Goal: Information Seeking & Learning: Learn about a topic

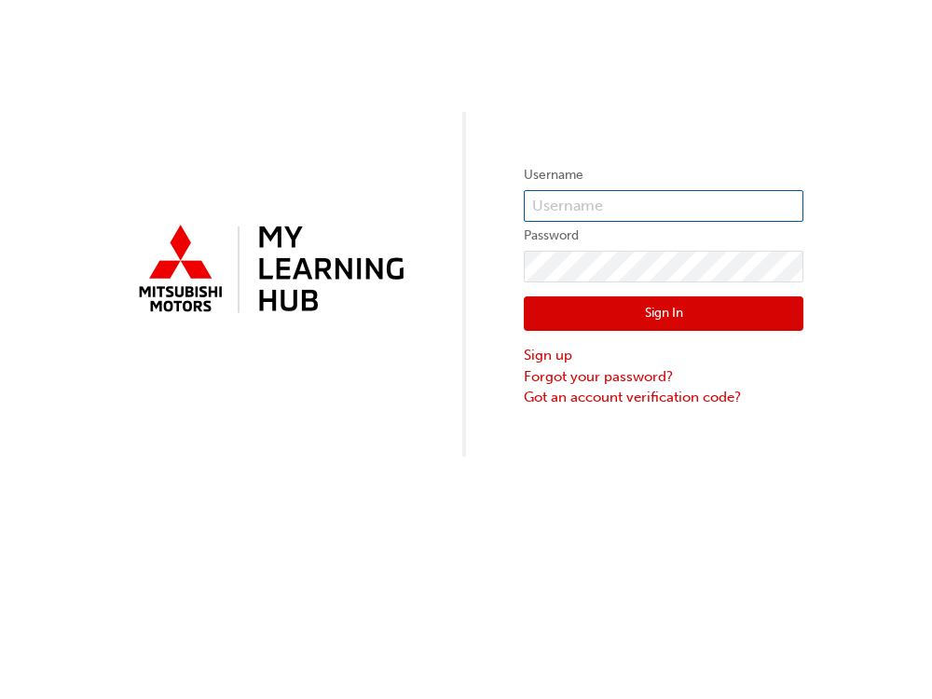
click at [574, 209] on input "text" at bounding box center [664, 206] width 280 height 32
type input "[EMAIL_ADDRESS][DOMAIN_NAME]"
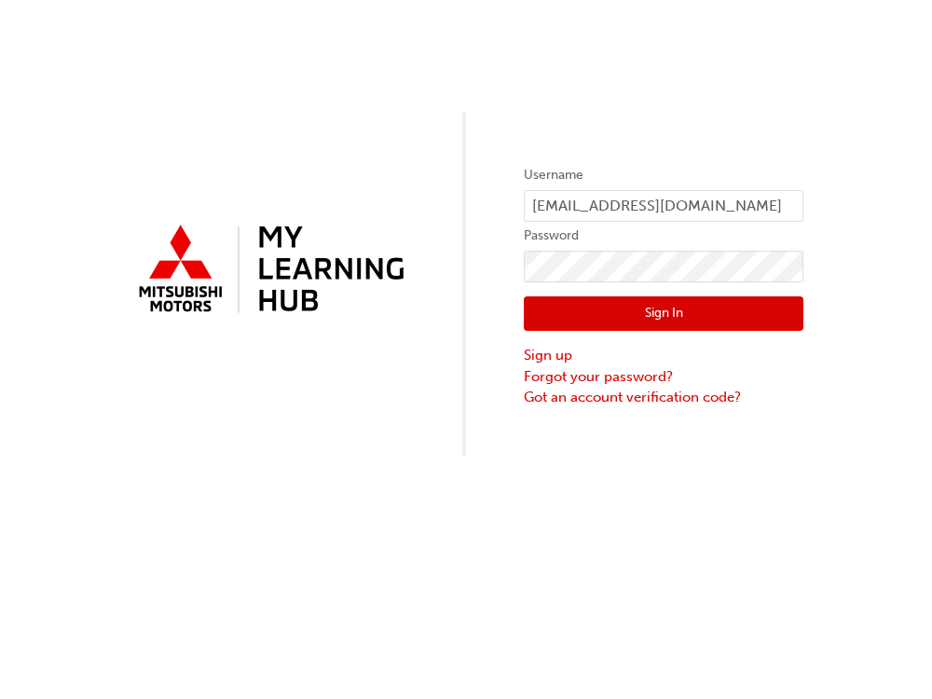
click at [592, 314] on button "Sign In" at bounding box center [664, 313] width 280 height 35
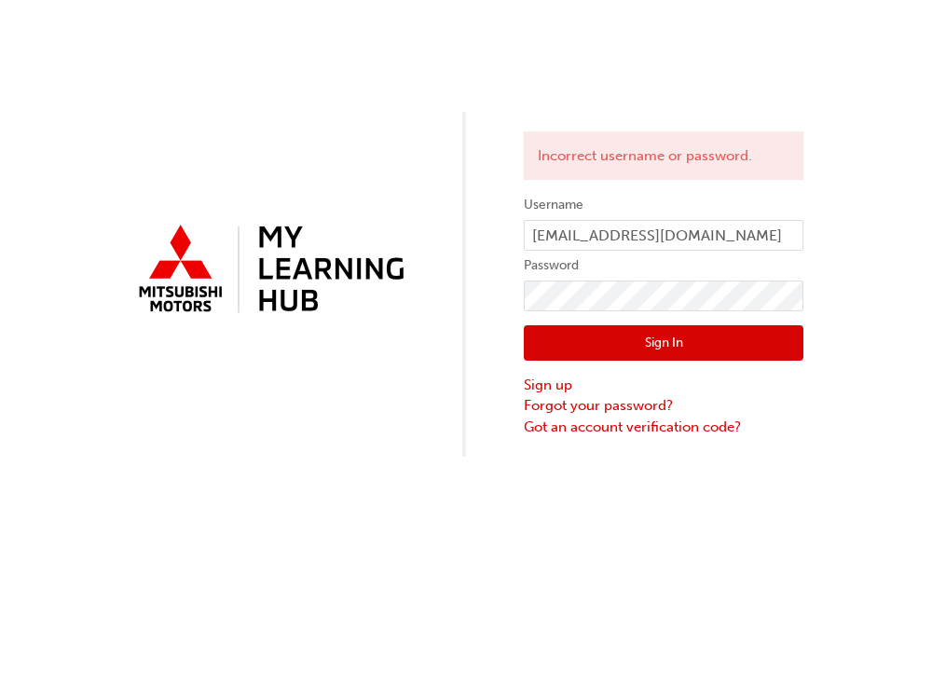
click at [658, 343] on button "Sign In" at bounding box center [664, 342] width 280 height 35
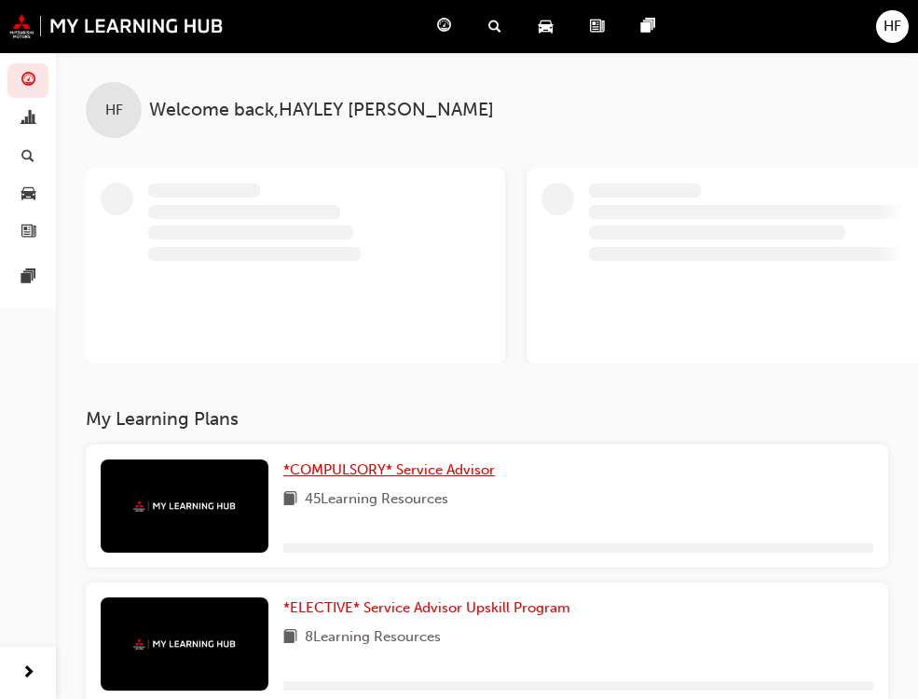
drag, startPoint x: 173, startPoint y: 465, endPoint x: 533, endPoint y: 483, distance: 360.1
click at [283, 466] on span "*COMPULSORY* Service Advisor" at bounding box center [389, 469] width 212 height 17
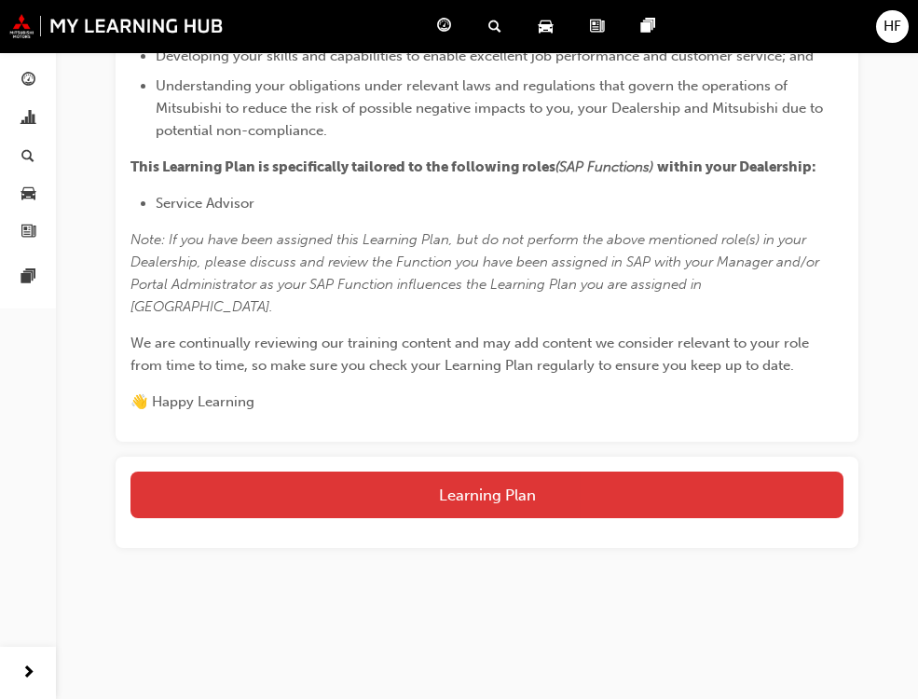
scroll to position [1168, 0]
click at [586, 478] on button "Learning Plan" at bounding box center [486, 495] width 713 height 47
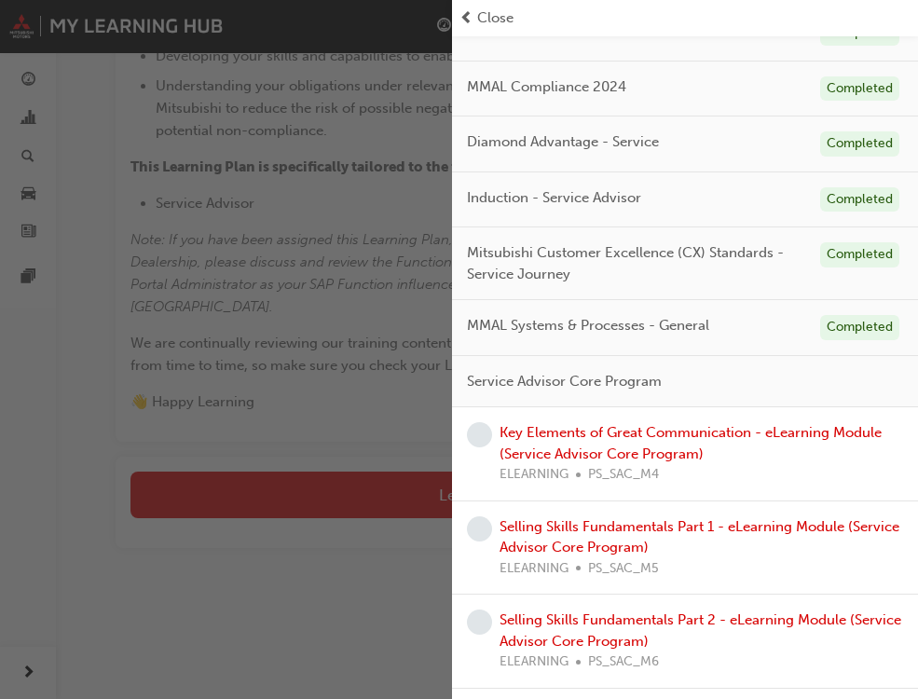
scroll to position [186, 0]
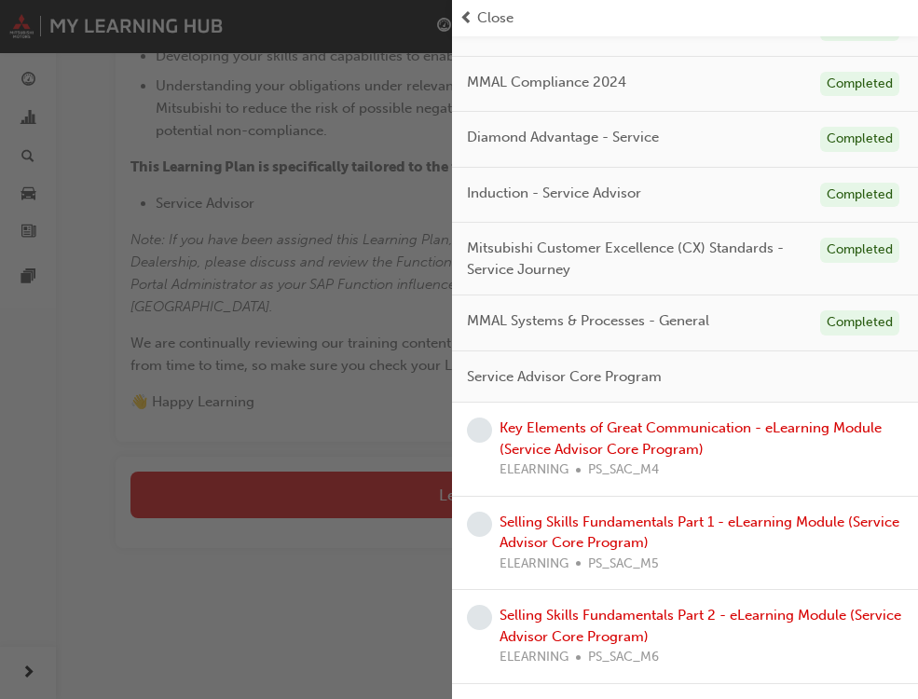
click at [606, 439] on div "Key Elements of Great Communication - eLearning Module (Service Advisor Core Pr…" at bounding box center [700, 448] width 403 height 63
click at [581, 444] on link "Key Elements of Great Communication - eLearning Module (Service Advisor Core Pr…" at bounding box center [690, 438] width 382 height 38
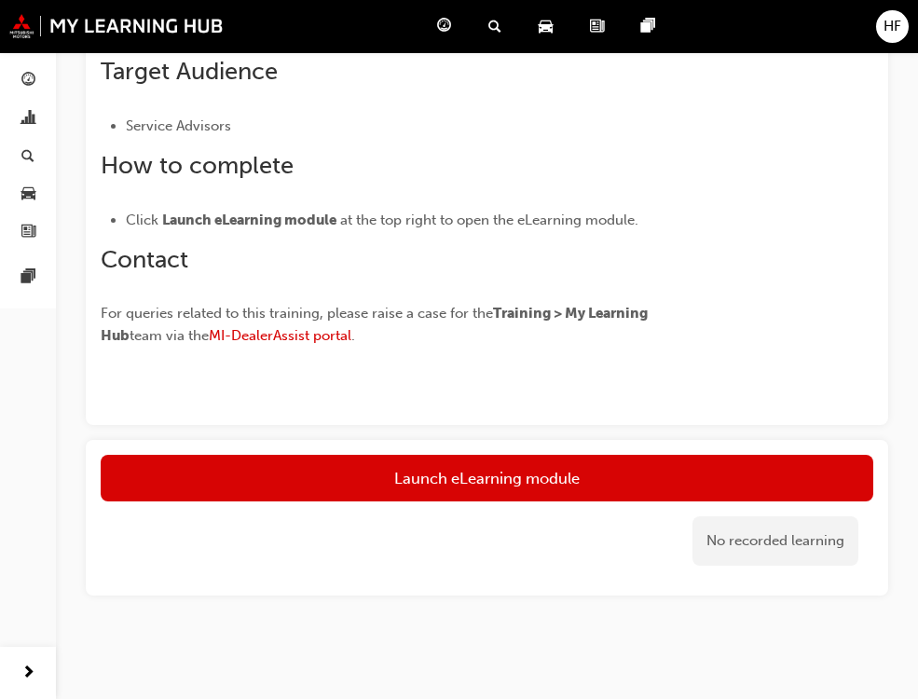
scroll to position [704, 0]
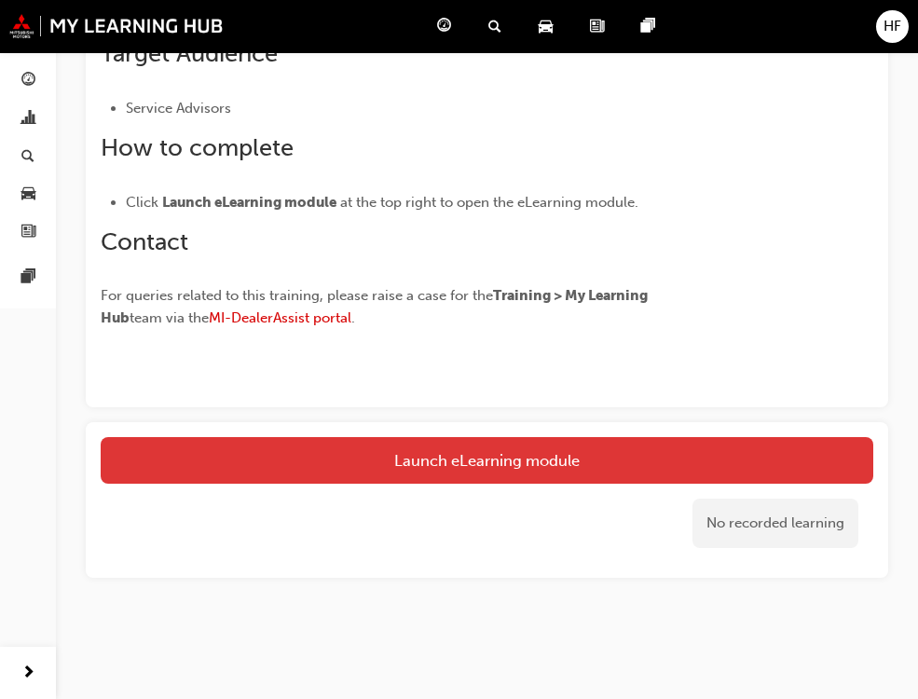
click at [487, 453] on link "Launch eLearning module" at bounding box center [487, 460] width 772 height 47
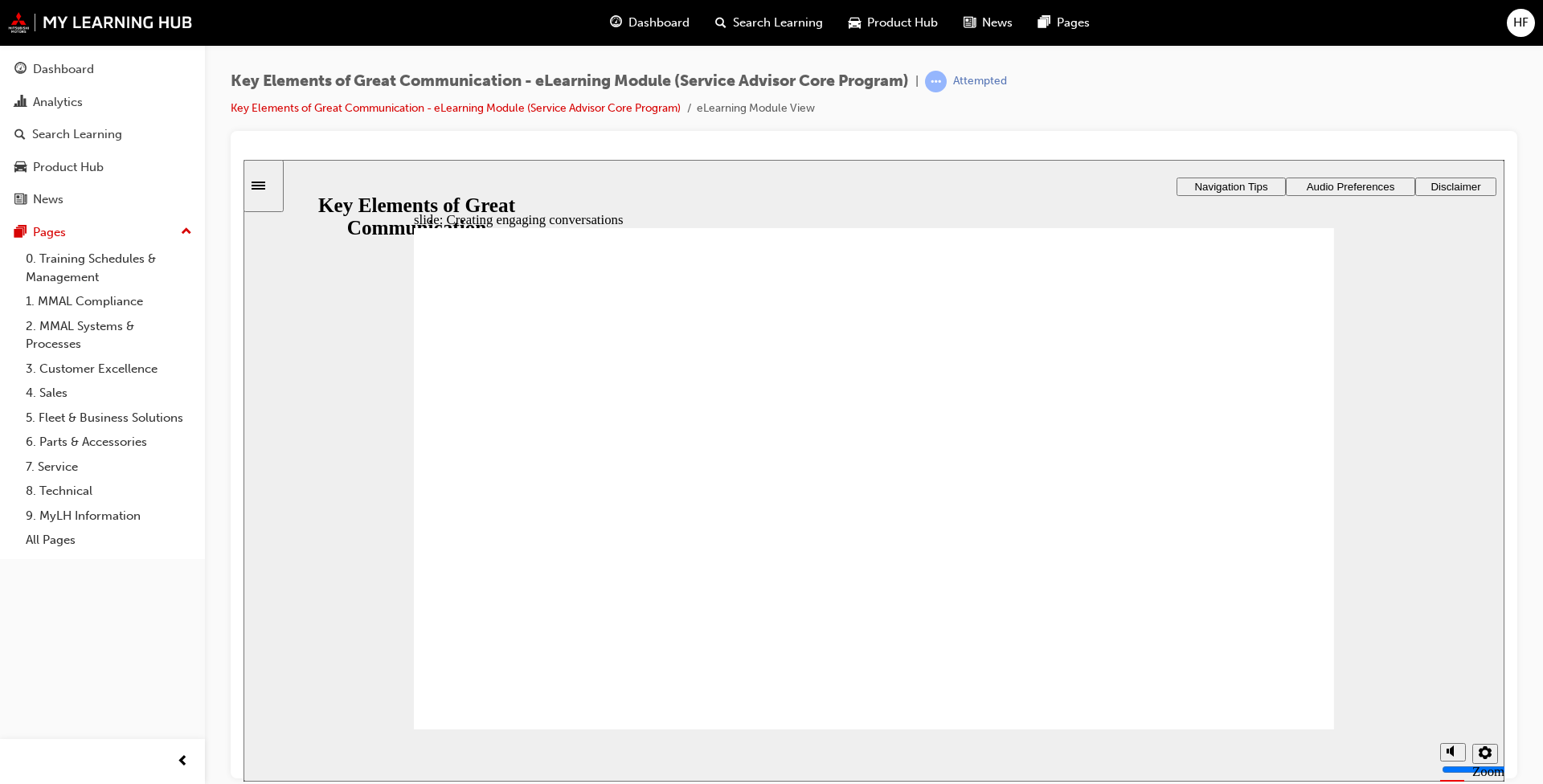
drag, startPoint x: 1262, startPoint y: 310, endPoint x: 1264, endPoint y: 336, distance: 26.1
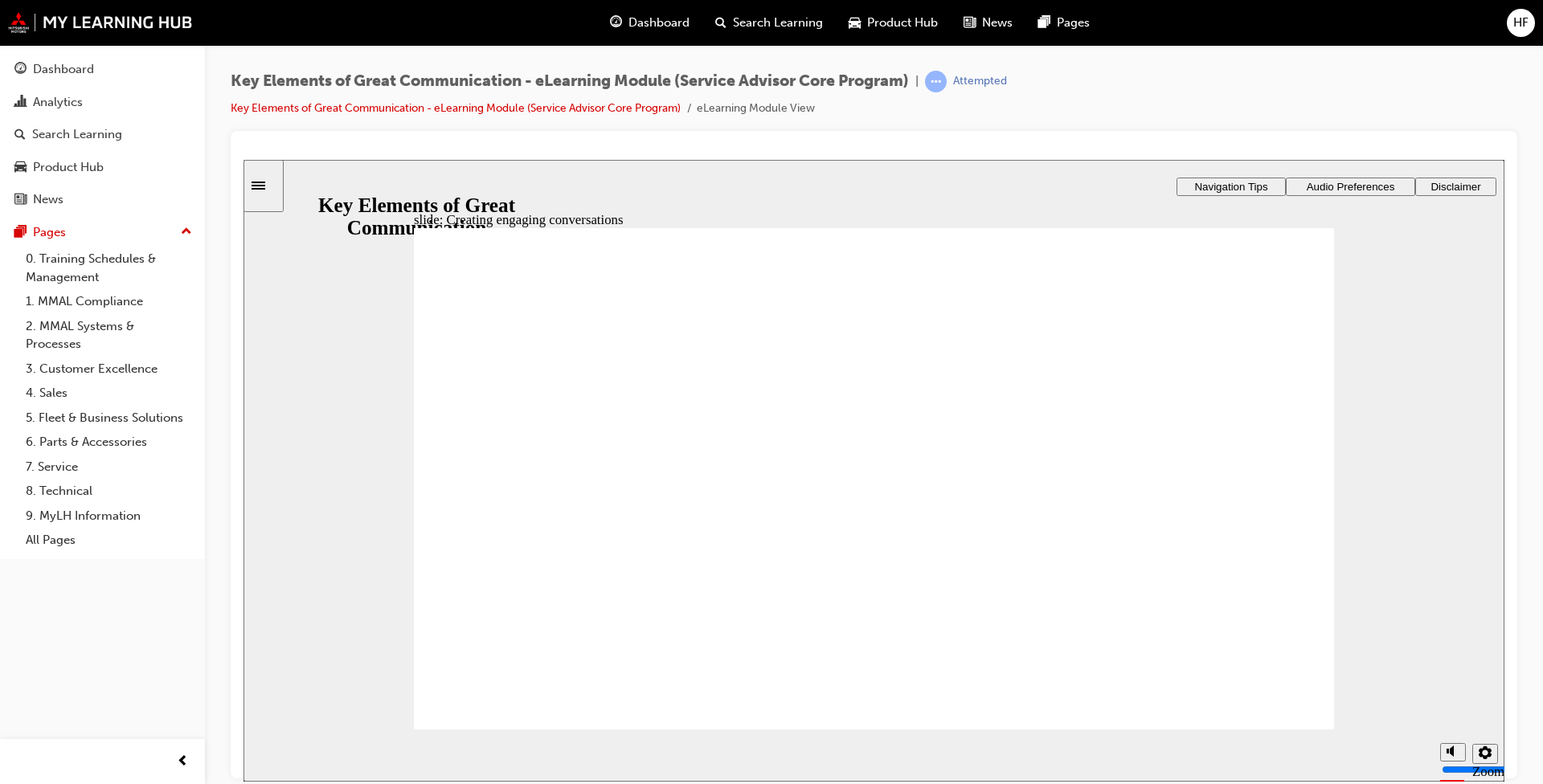
drag, startPoint x: 1259, startPoint y: 310, endPoint x: 1246, endPoint y: 373, distance: 64.3
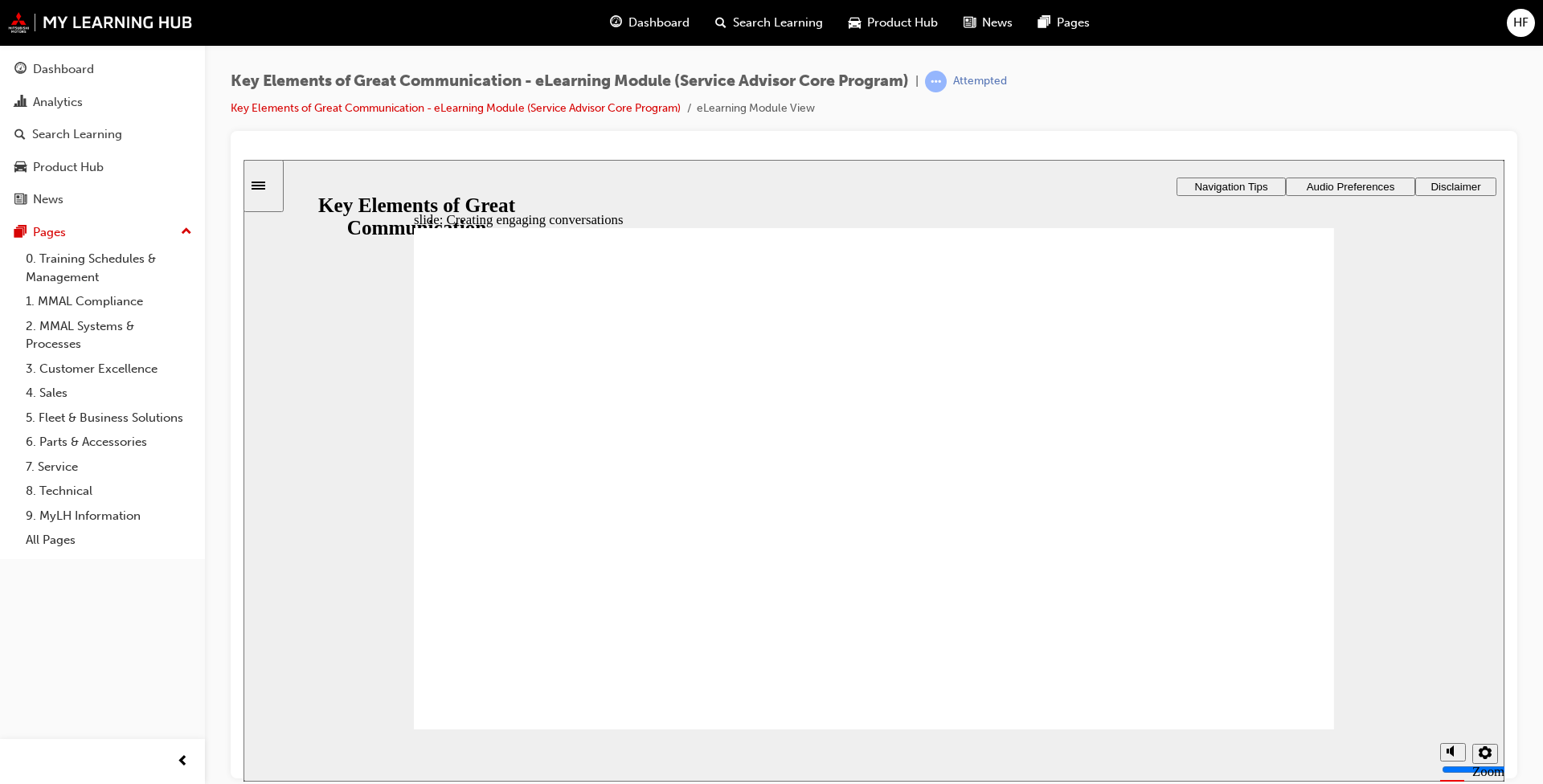
drag, startPoint x: 1290, startPoint y: 301, endPoint x: 1299, endPoint y: 314, distance: 15.8
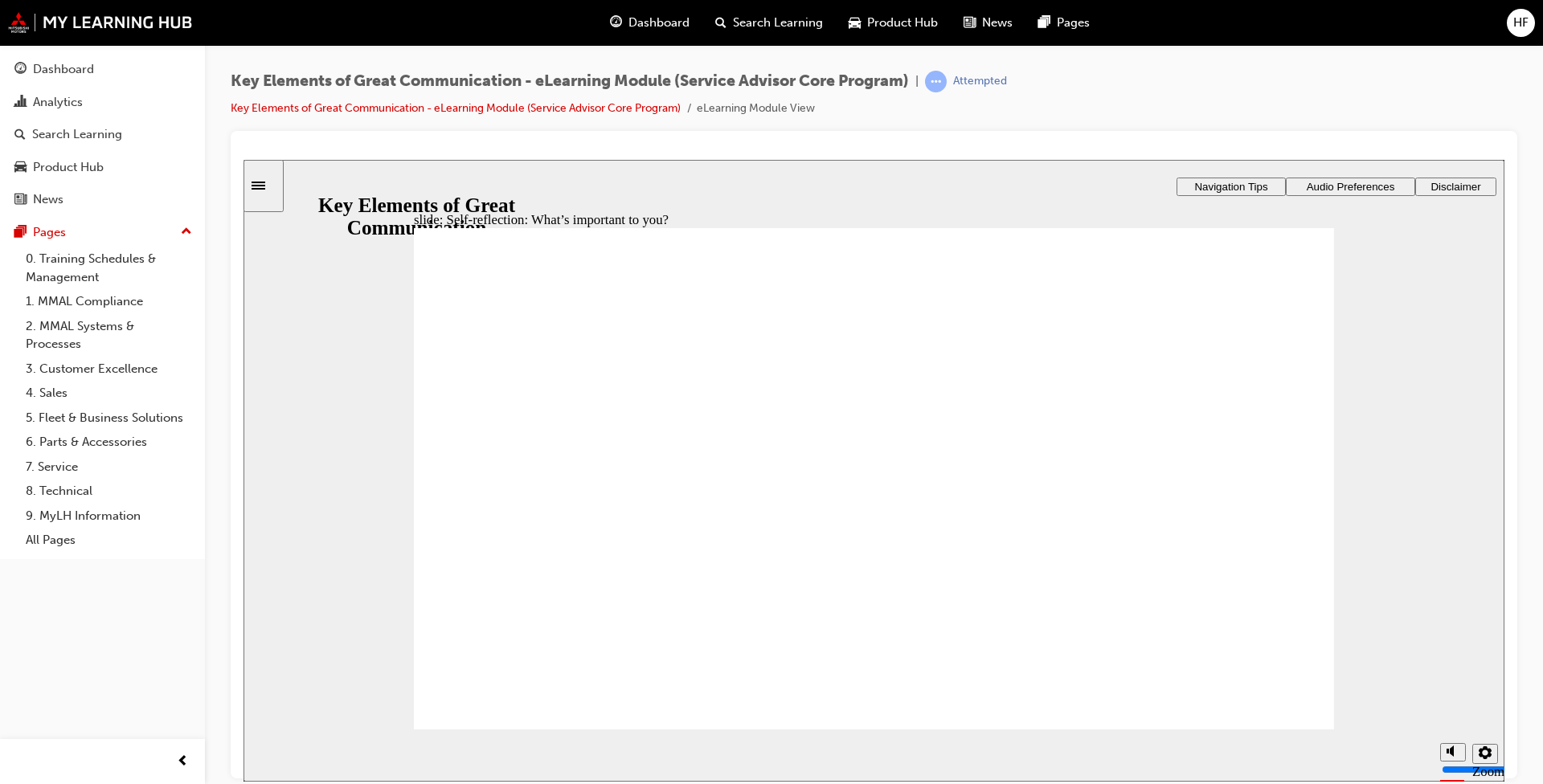
drag, startPoint x: 811, startPoint y: 420, endPoint x: 1235, endPoint y: 373, distance: 426.6
drag, startPoint x: 1157, startPoint y: 423, endPoint x: 1163, endPoint y: 448, distance: 25.7
drag, startPoint x: 1018, startPoint y: 431, endPoint x: 1266, endPoint y: 381, distance: 253.0
drag, startPoint x: 771, startPoint y: 492, endPoint x: 1201, endPoint y: 486, distance: 430.0
drag, startPoint x: 1183, startPoint y: 479, endPoint x: 1179, endPoint y: 536, distance: 57.1
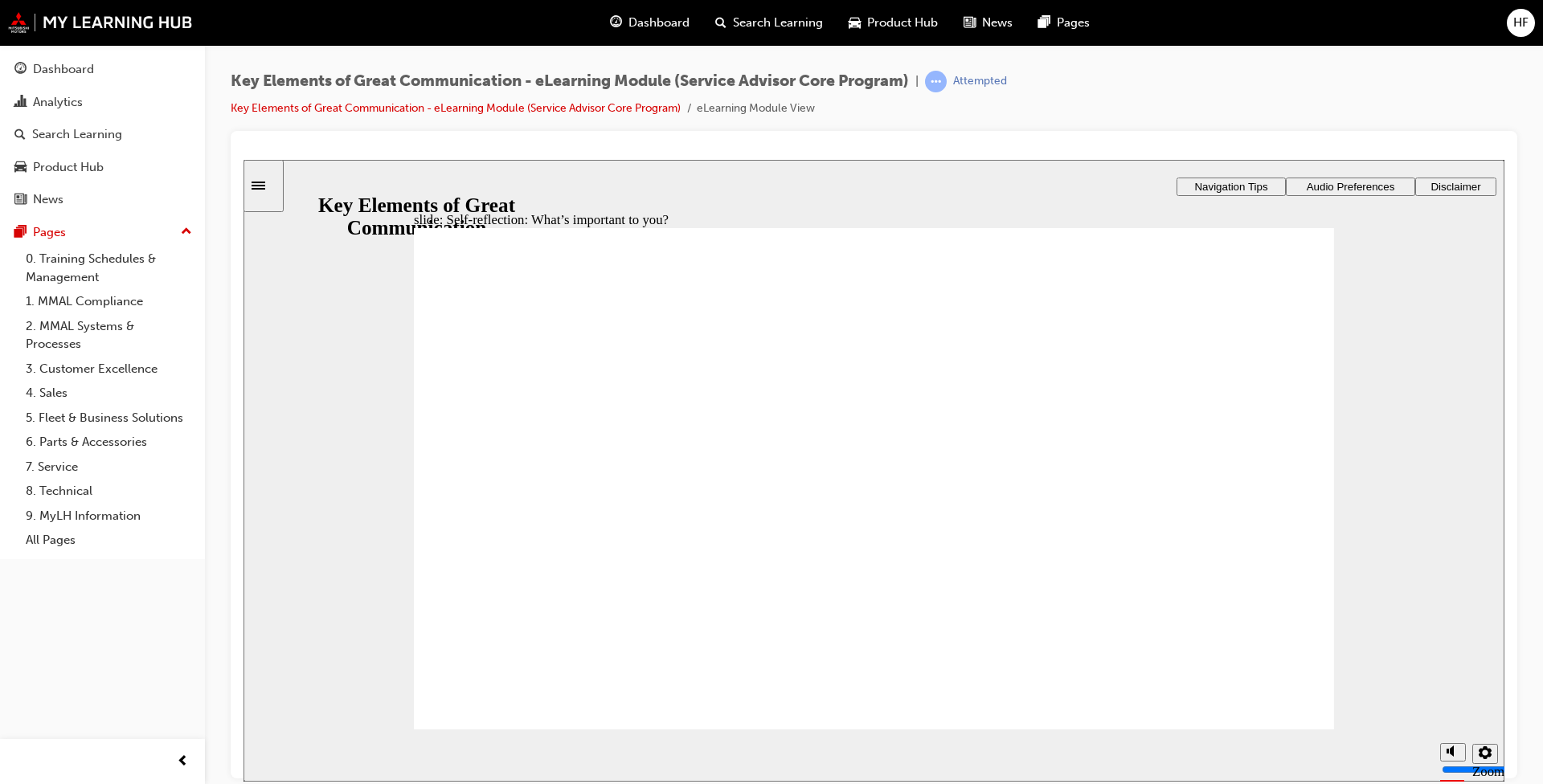
drag, startPoint x: 998, startPoint y: 356, endPoint x: 1226, endPoint y: 485, distance: 262.0
drag, startPoint x: 971, startPoint y: 551, endPoint x: 1198, endPoint y: 585, distance: 229.5
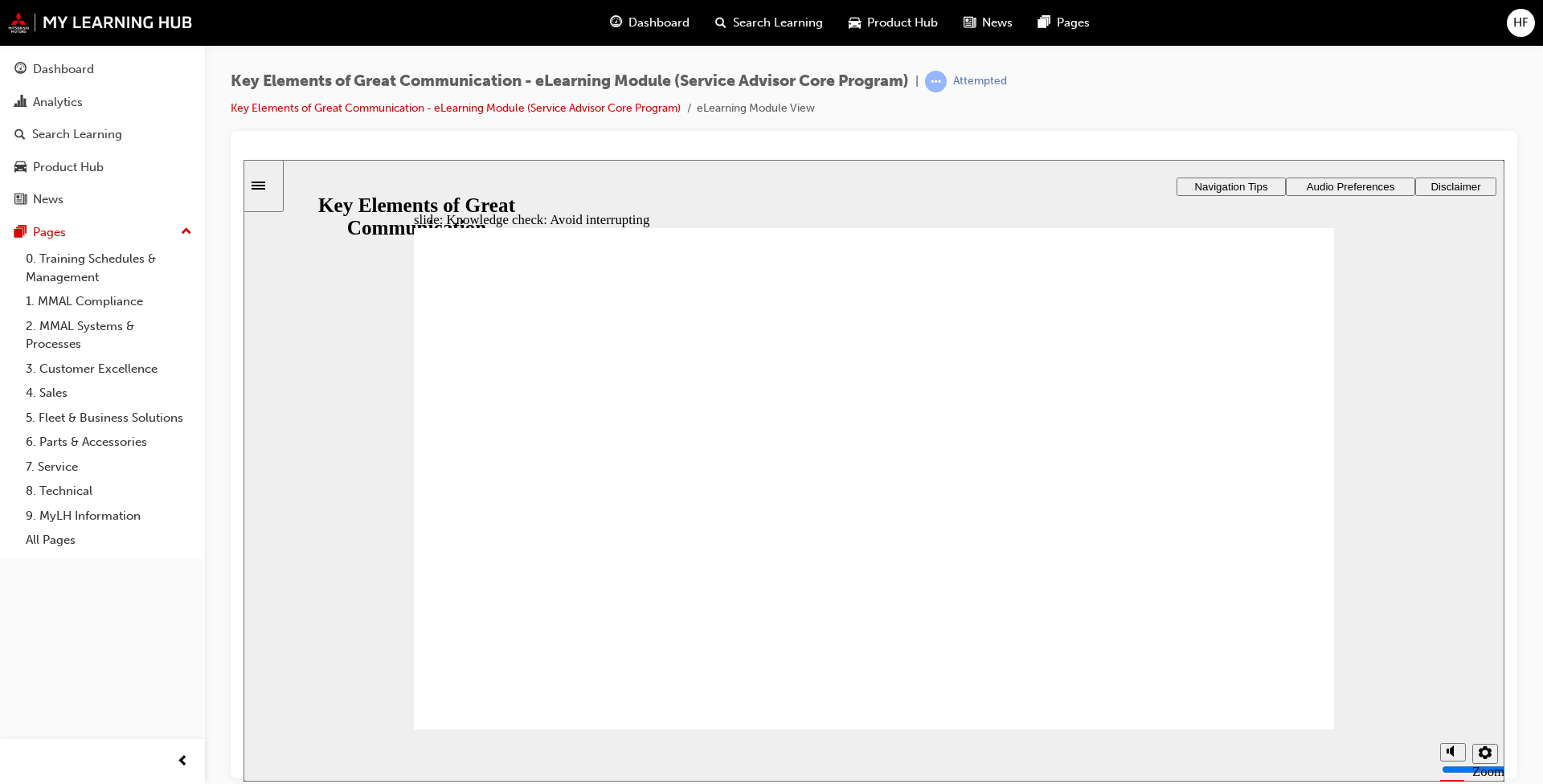
radio input "true"
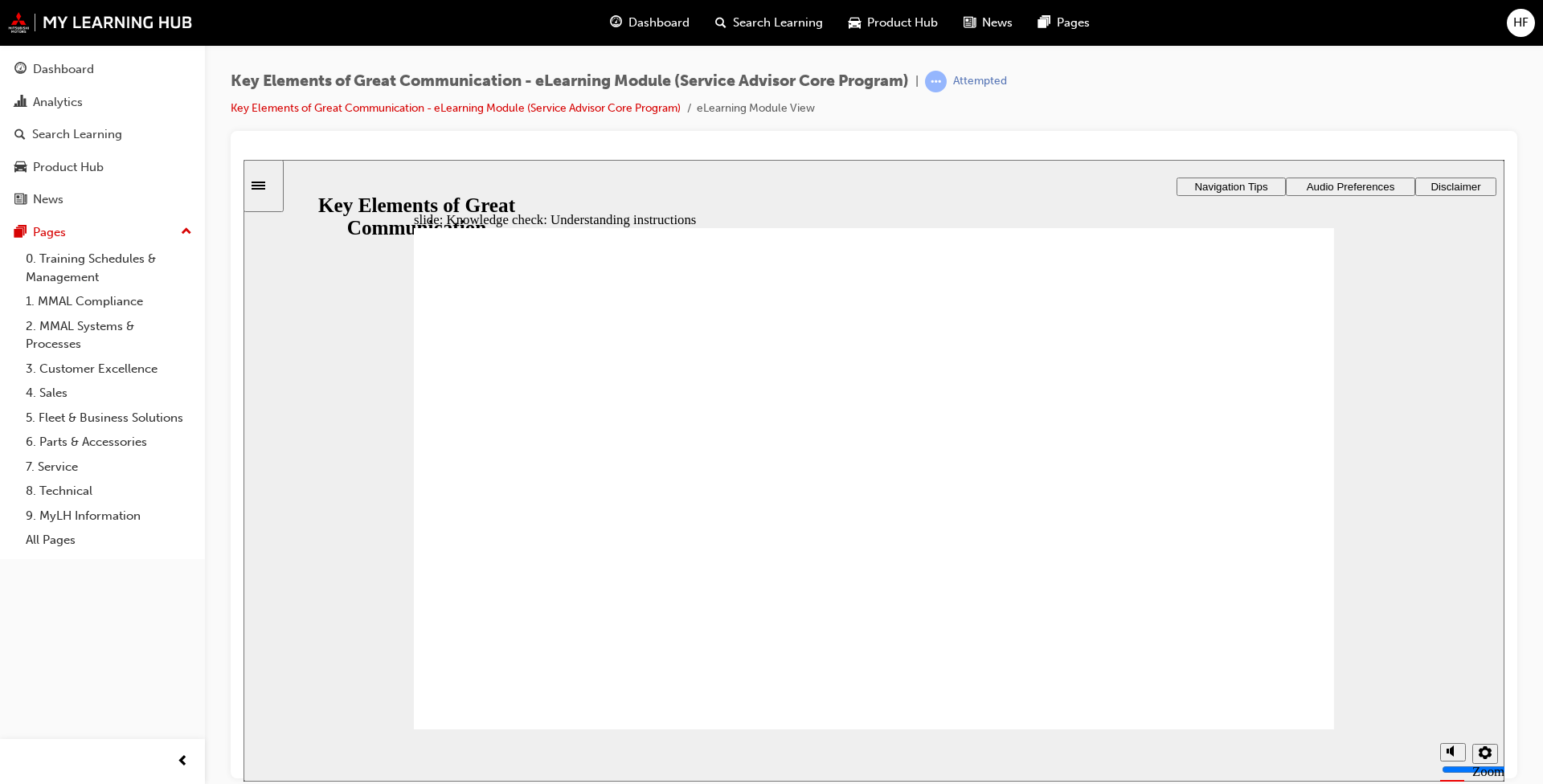
drag, startPoint x: 445, startPoint y: 466, endPoint x: 649, endPoint y: 464, distance: 204.0
radio input "true"
